Goal: Find contact information: Find contact information

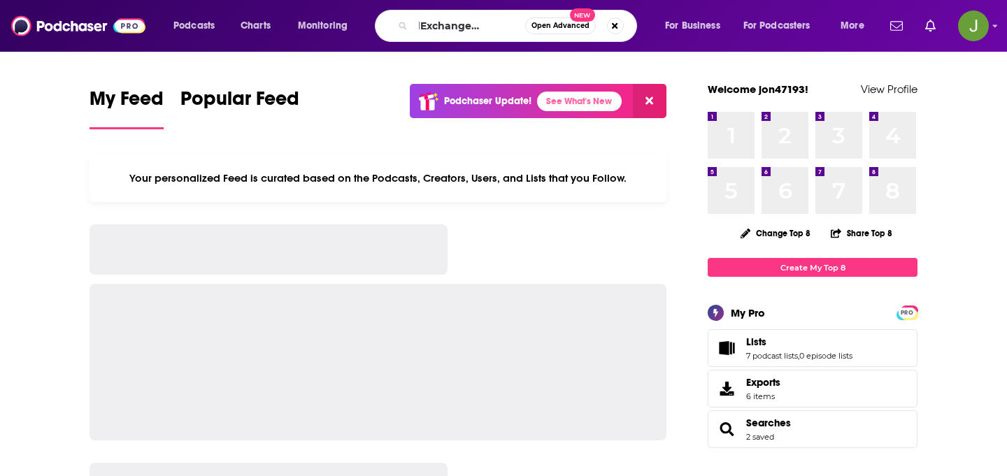
type input "The AdExchanger Podcast"
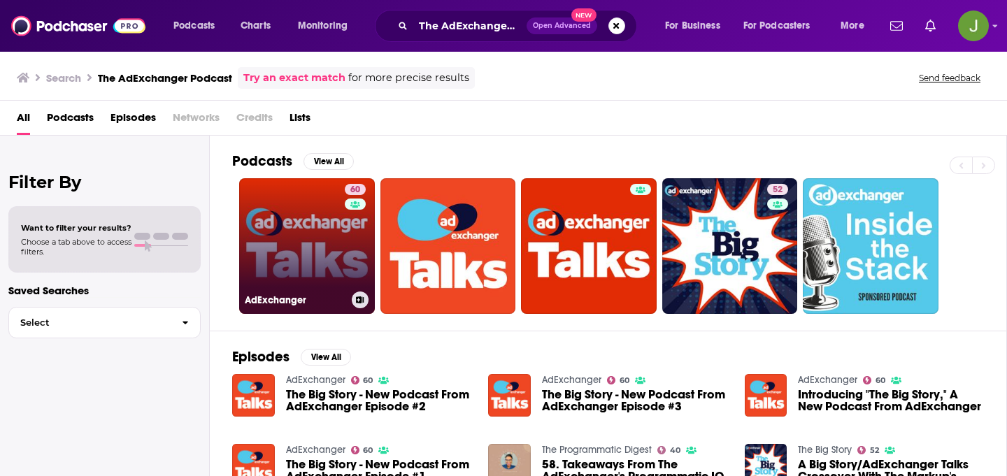
click at [343, 253] on link "60 AdExchanger" at bounding box center [307, 246] width 136 height 136
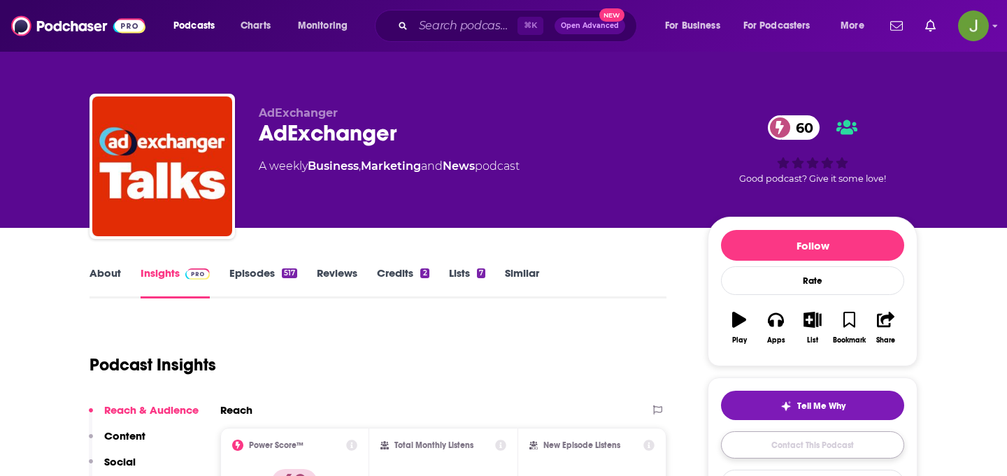
click at [738, 434] on link "Contact This Podcast" at bounding box center [812, 445] width 183 height 27
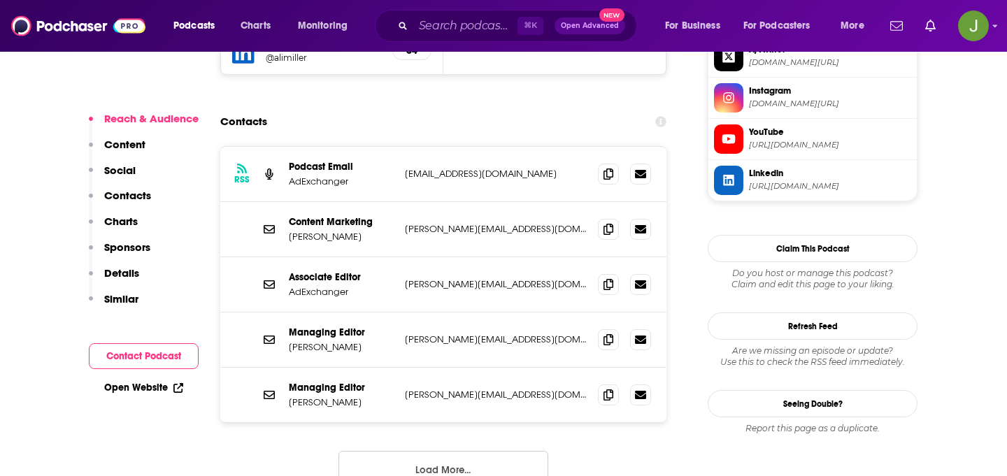
scroll to position [1382, 0]
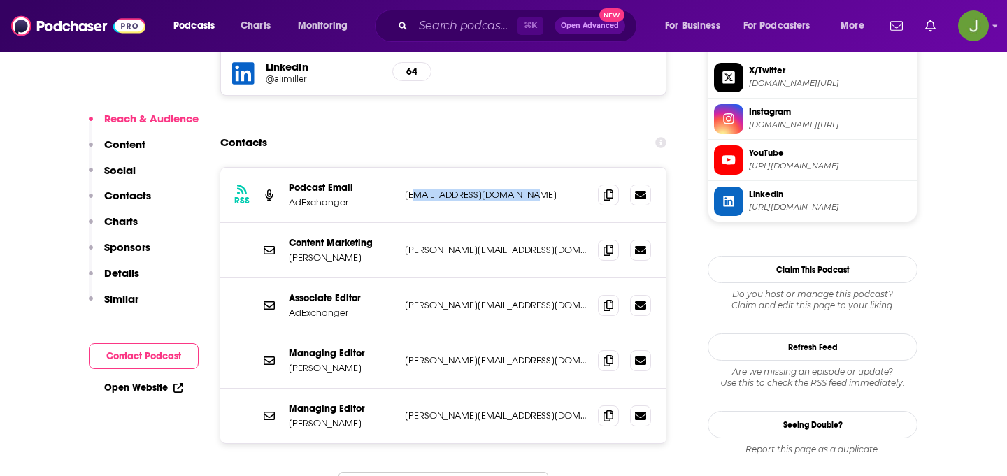
drag, startPoint x: 553, startPoint y: 110, endPoint x: 415, endPoint y: 112, distance: 137.8
click at [415, 189] on p "webmaster@adexchanger.com" at bounding box center [496, 195] width 182 height 12
drag, startPoint x: 395, startPoint y: 111, endPoint x: 539, endPoint y: 108, distance: 144.8
click at [539, 168] on div "RSS Podcast Email AdExchanger webmaster@adexchanger.com webmaster@adexchanger.c…" at bounding box center [443, 195] width 446 height 55
copy div "webmaster@adexchanger.com"
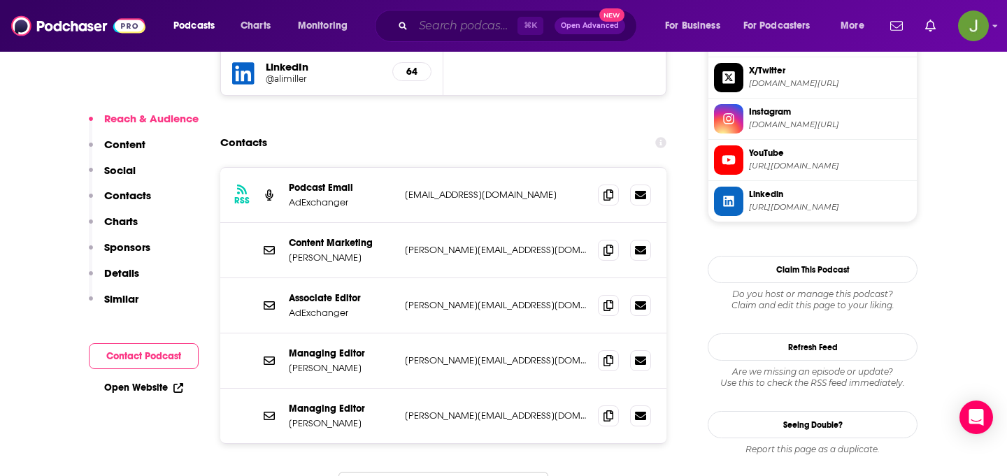
click at [464, 24] on input "Search podcasts, credits, & more..." at bounding box center [465, 26] width 104 height 22
paste input "The Creator Economy Podcast"
type input "The Creator Economy Podcast"
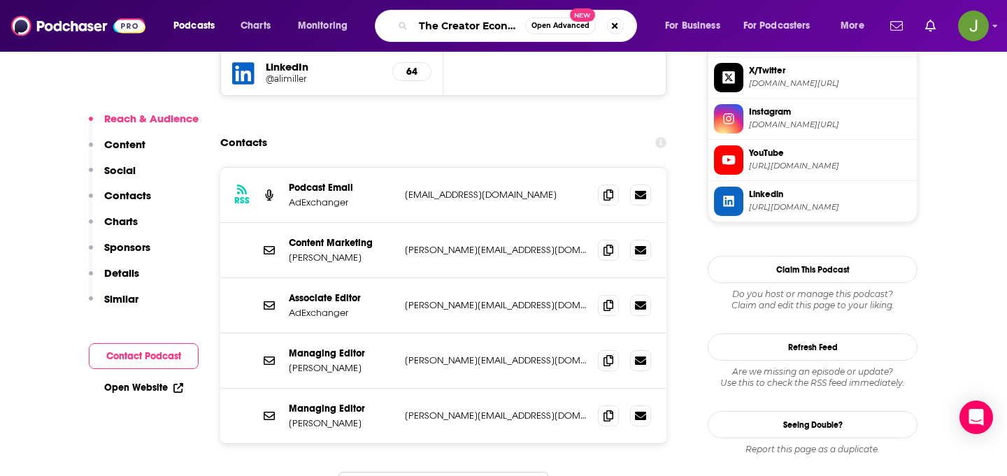
scroll to position [0, 55]
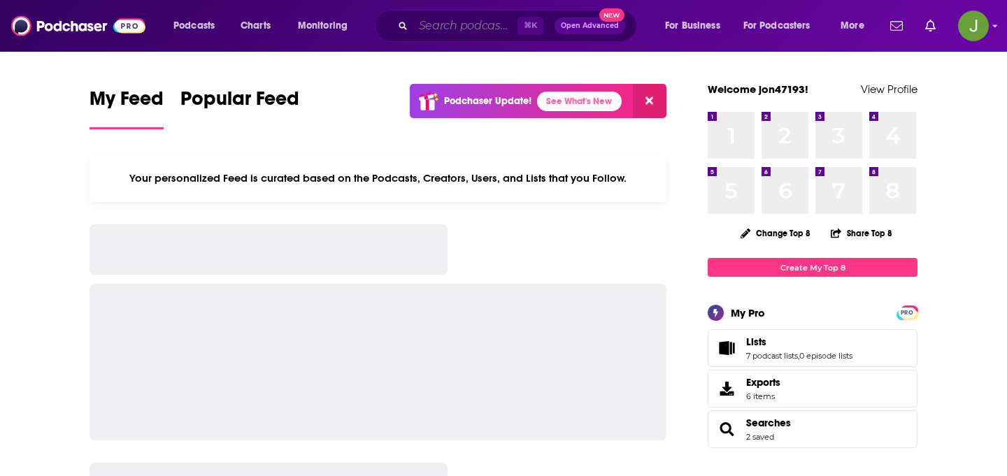
click at [453, 31] on input "Search podcasts, credits, & more..." at bounding box center [465, 26] width 104 height 22
paste input "Creator Economy Live"
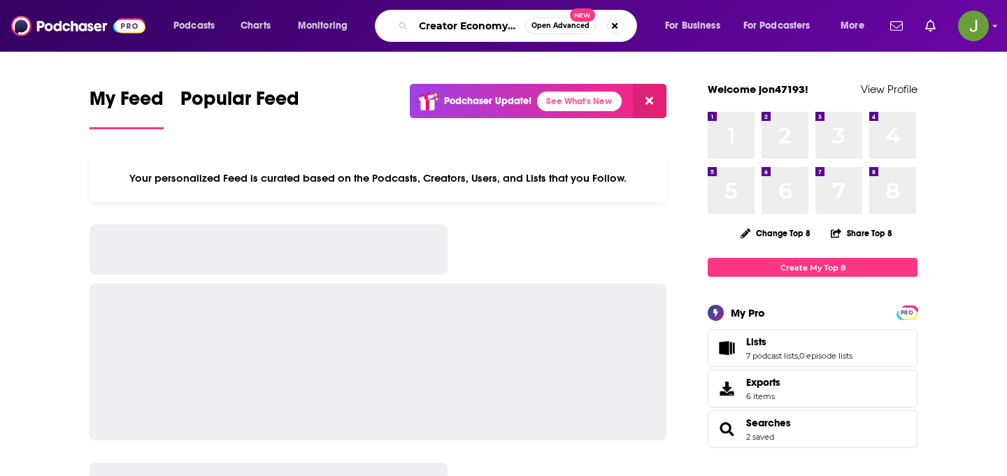
scroll to position [0, 13]
type input "Creator Economy Live"
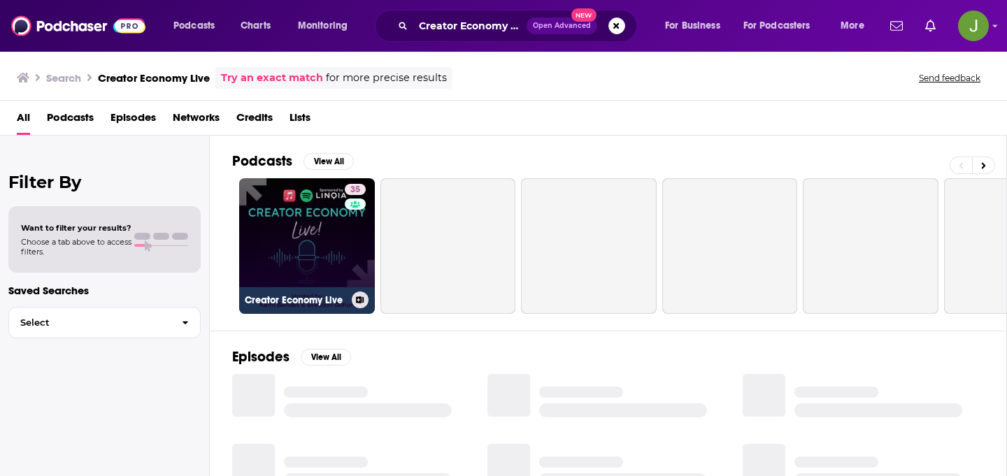
click at [336, 246] on link "35 Creator Economy Live" at bounding box center [307, 246] width 136 height 136
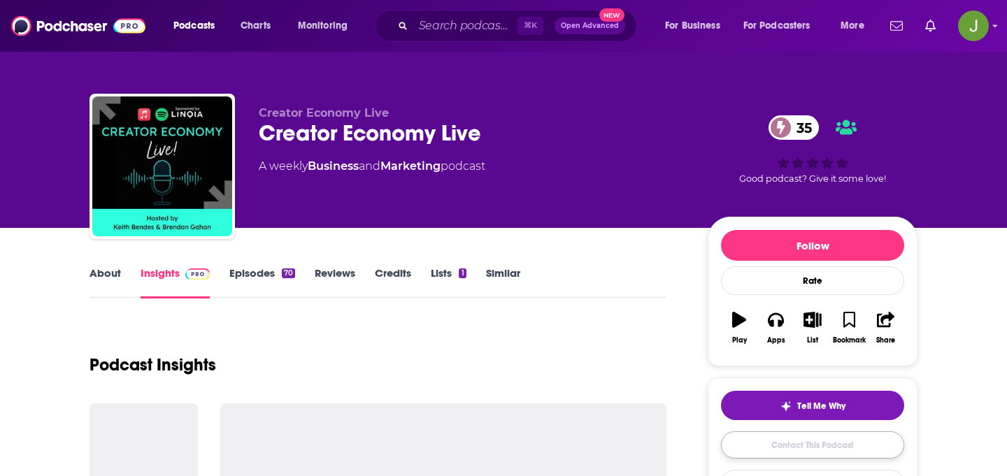
click at [851, 455] on link "Contact This Podcast" at bounding box center [812, 445] width 183 height 27
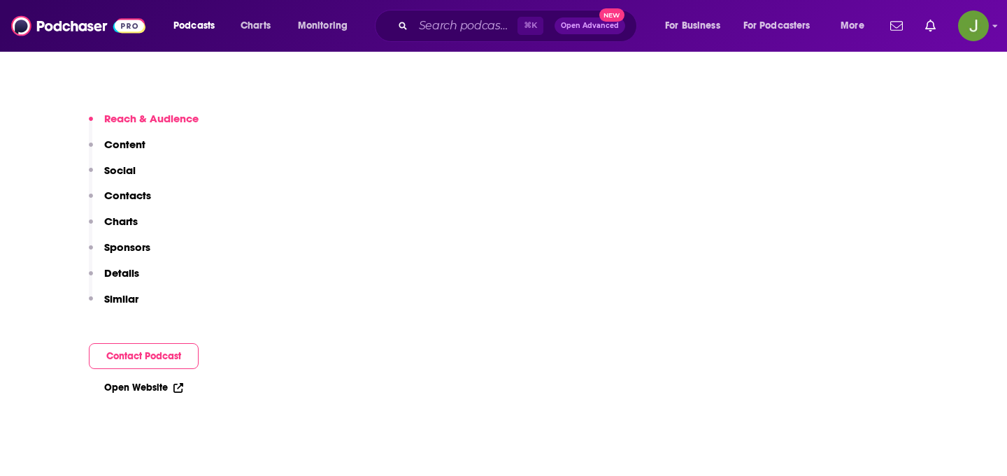
scroll to position [2838, 0]
click at [109, 196] on p "Contacts" at bounding box center [127, 195] width 47 height 13
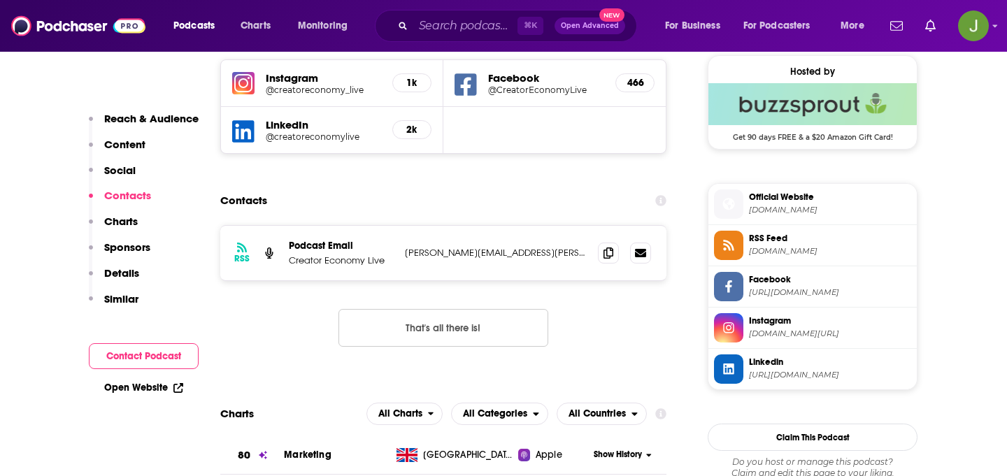
scroll to position [1014, 0]
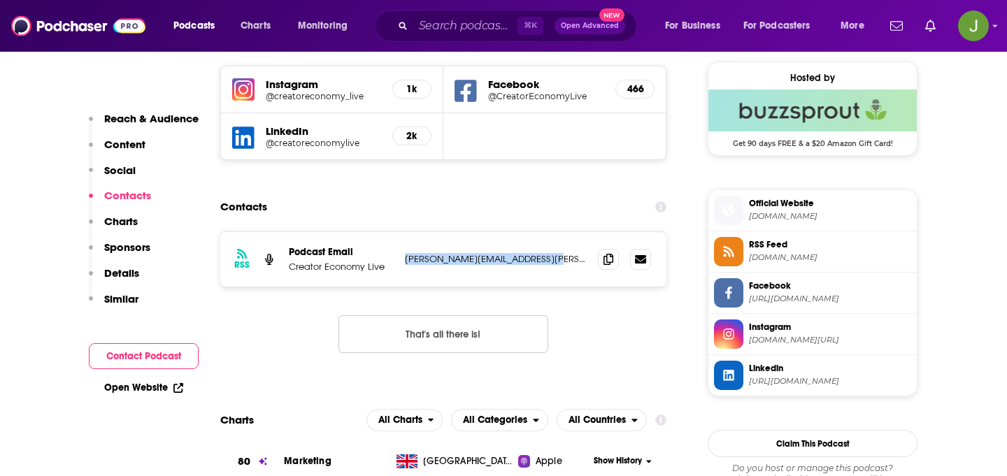
drag, startPoint x: 482, startPoint y: 257, endPoint x: 404, endPoint y: 260, distance: 78.4
click at [404, 260] on div "RSS Podcast Email Creator Economy Live [PERSON_NAME][EMAIL_ADDRESS][PERSON_NAME…" at bounding box center [443, 259] width 446 height 55
copy p "[PERSON_NAME][EMAIL_ADDRESS][PERSON_NAME][DOMAIN_NAME]"
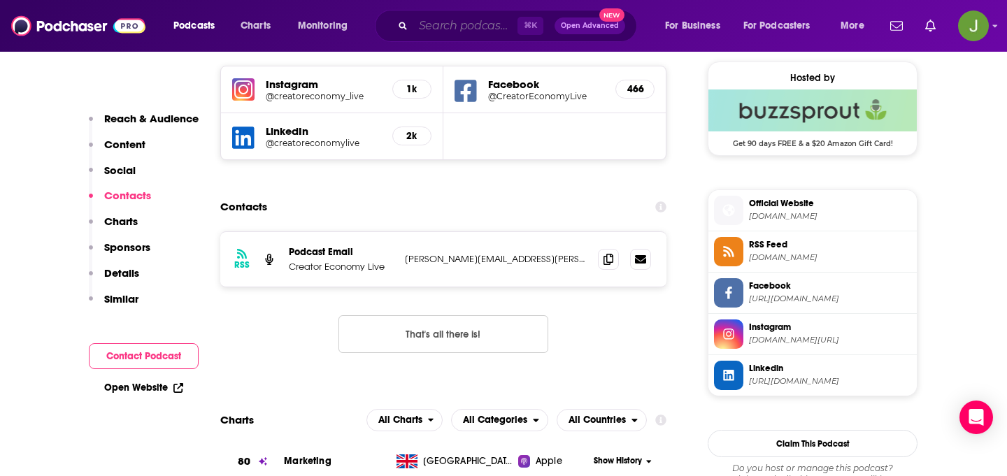
click at [483, 31] on input "Search podcasts, credits, & more..." at bounding box center [465, 26] width 104 height 22
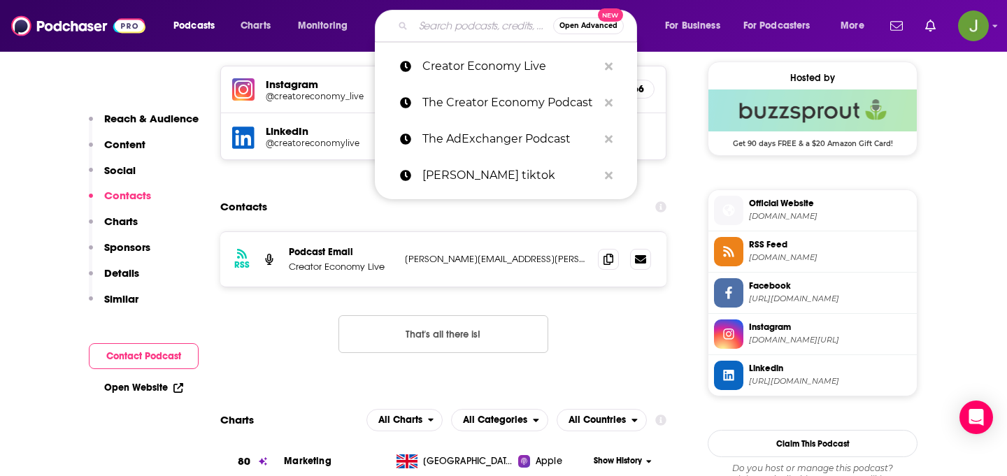
paste input "Inspired with [PERSON_NAME]"
type input "Inspired with [PERSON_NAME]"
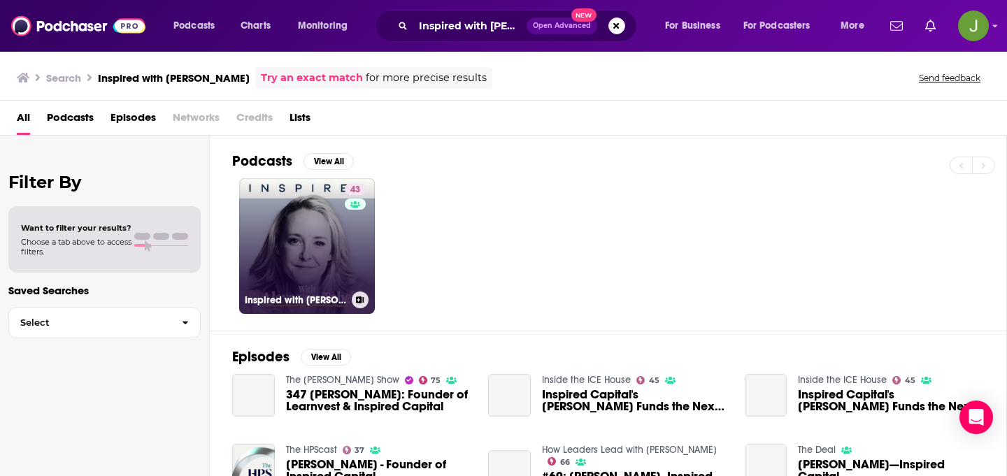
click at [310, 244] on link "43 Inspired with [PERSON_NAME]" at bounding box center [307, 246] width 136 height 136
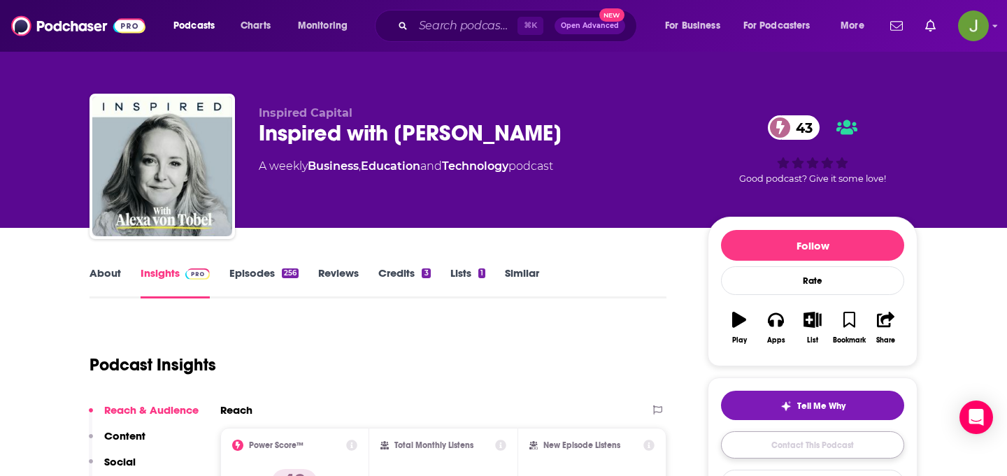
click at [759, 448] on link "Contact This Podcast" at bounding box center [812, 445] width 183 height 27
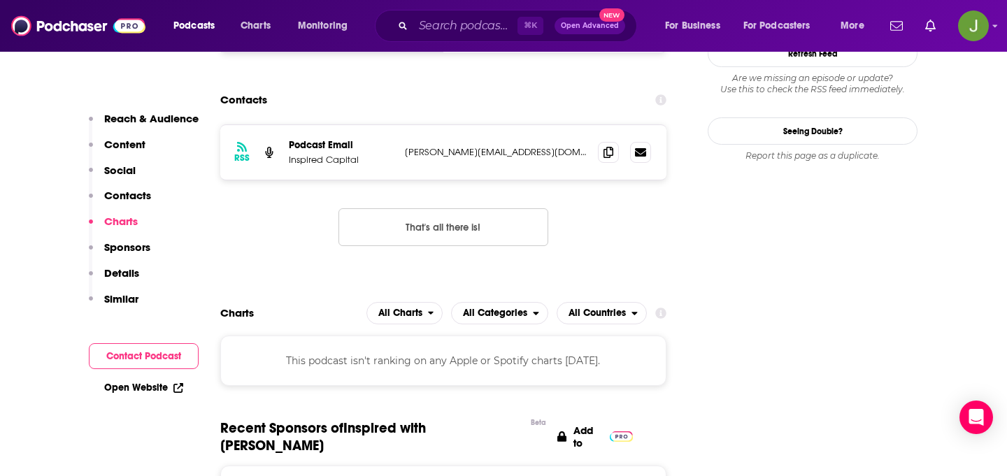
scroll to position [1330, 0]
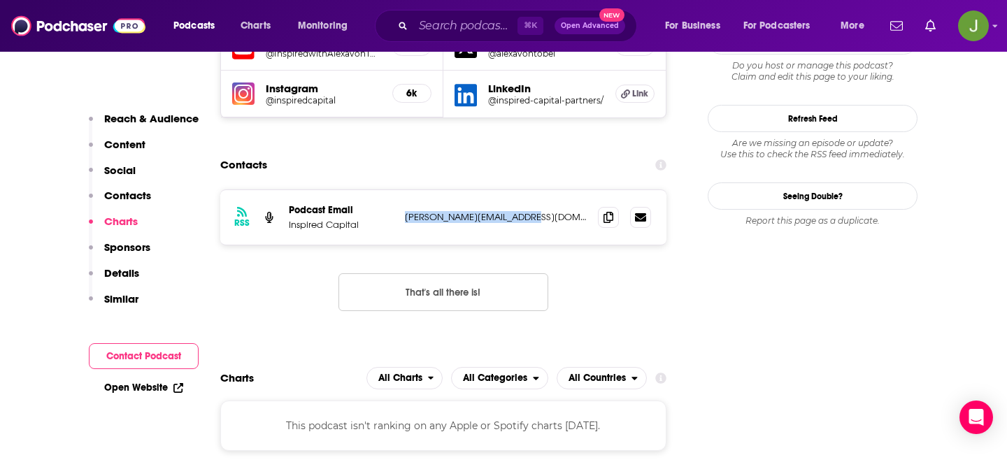
drag, startPoint x: 391, startPoint y: 138, endPoint x: 583, endPoint y: 138, distance: 191.7
click at [583, 190] on div "RSS Podcast Email Inspired Capital [PERSON_NAME][EMAIL_ADDRESS][DOMAIN_NAME] [P…" at bounding box center [443, 217] width 446 height 55
copy div "[PERSON_NAME][EMAIL_ADDRESS][DOMAIN_NAME]"
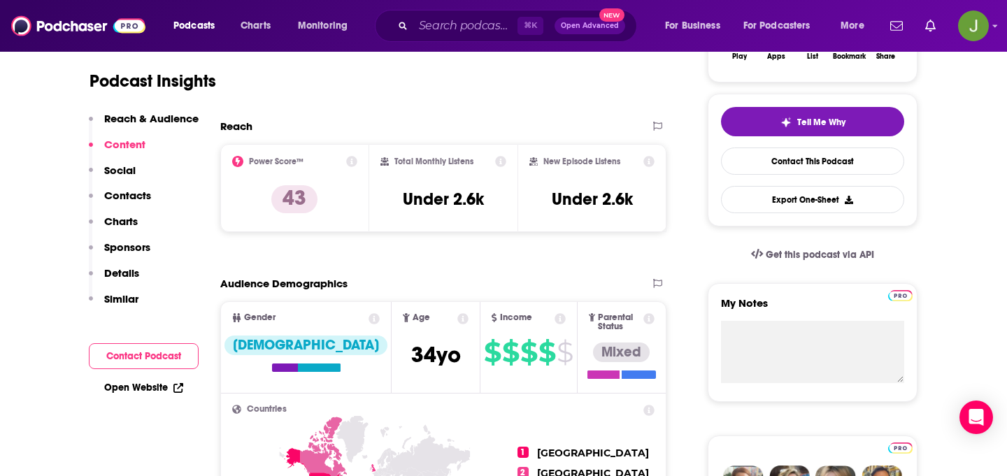
scroll to position [0, 0]
